Goal: Information Seeking & Learning: Learn about a topic

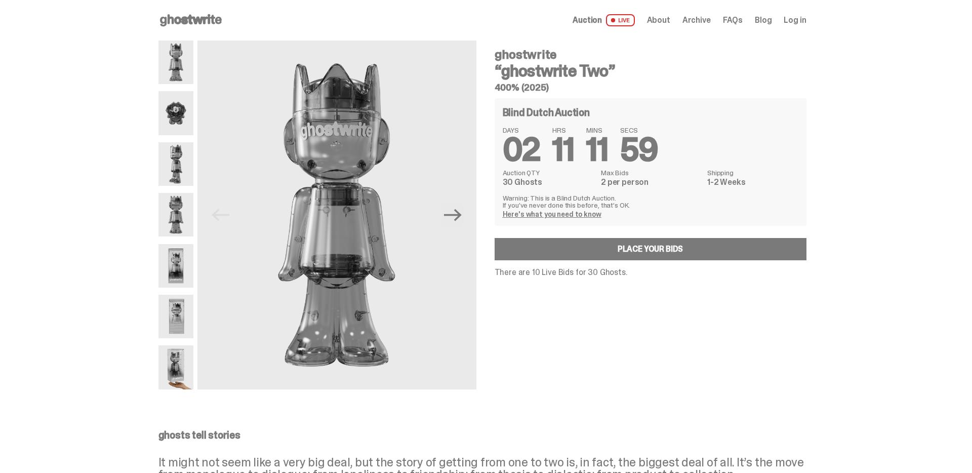
click at [177, 114] on img at bounding box center [175, 113] width 35 height 44
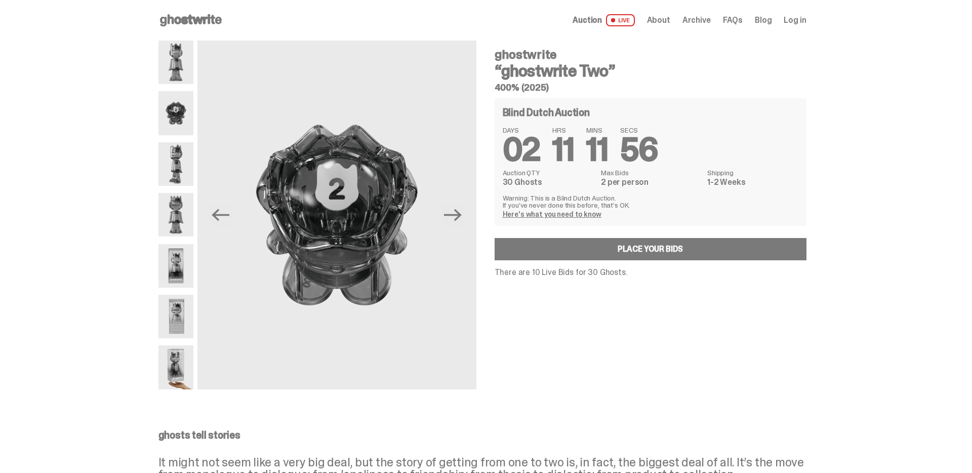
click at [179, 162] on img at bounding box center [175, 164] width 35 height 44
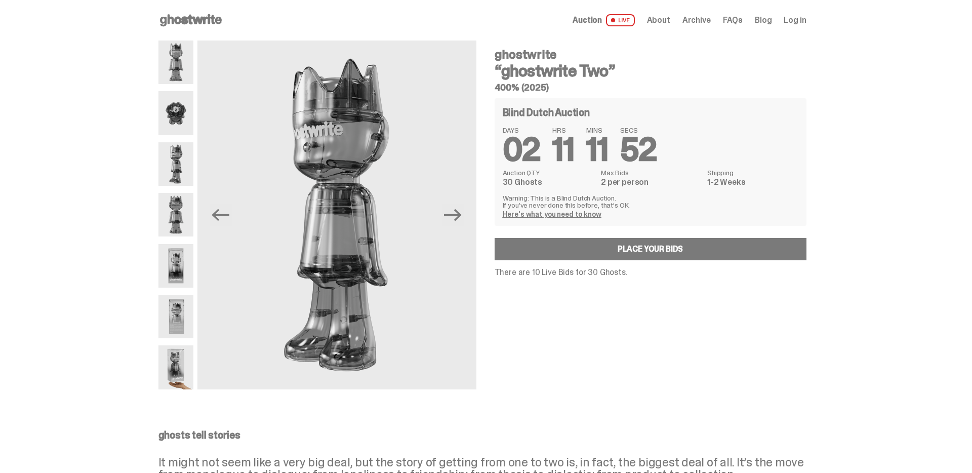
click at [179, 207] on img at bounding box center [175, 215] width 35 height 44
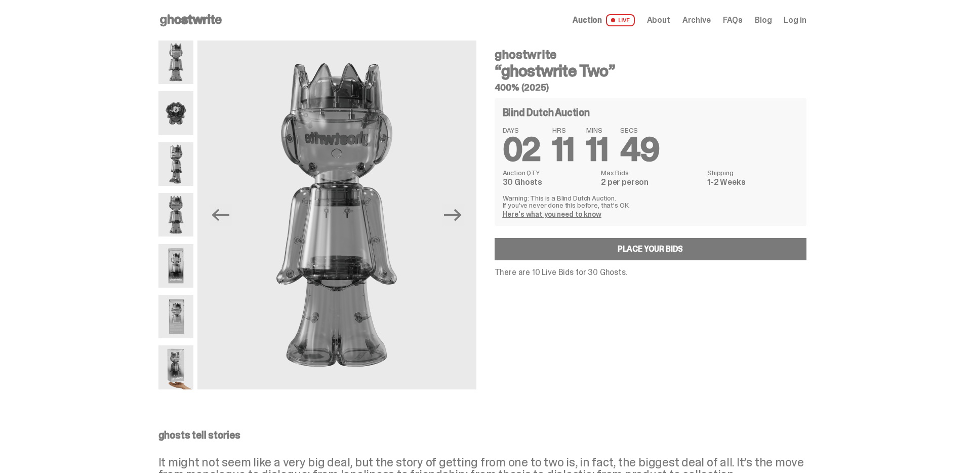
click at [180, 258] on img at bounding box center [175, 266] width 35 height 44
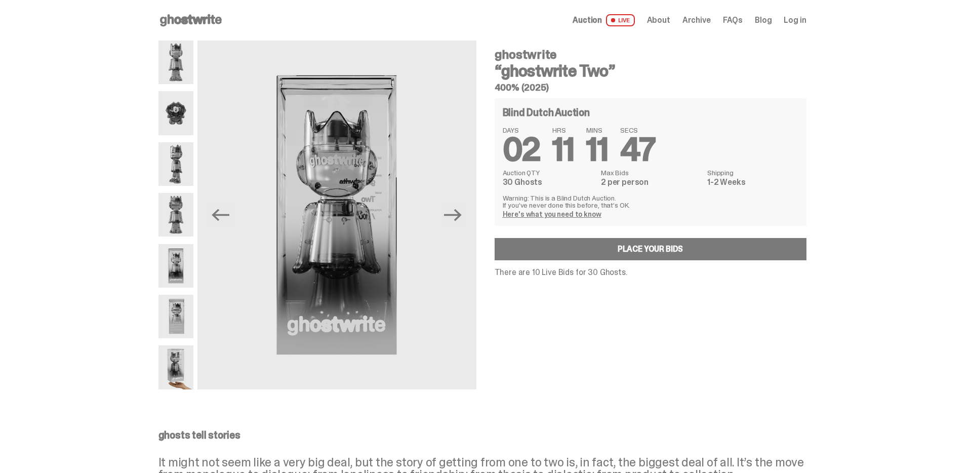
click at [182, 323] on img at bounding box center [175, 317] width 35 height 44
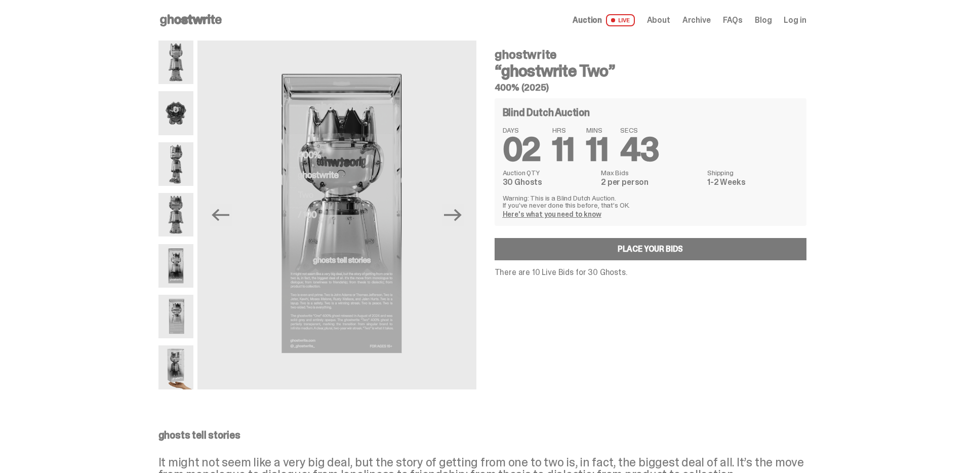
click at [182, 368] on img at bounding box center [175, 367] width 35 height 44
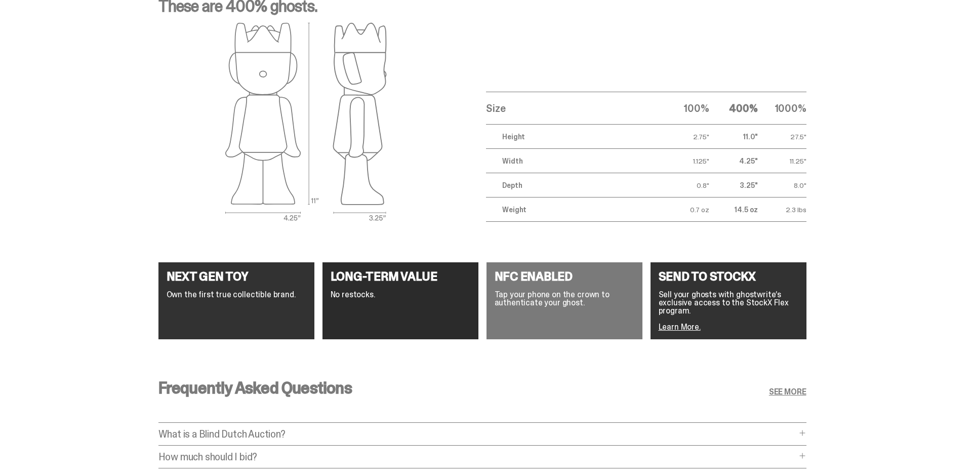
scroll to position [1414, 0]
